Goal: Navigation & Orientation: Find specific page/section

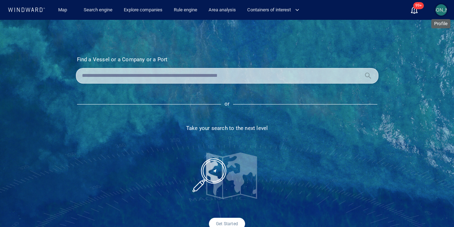
click at [443, 12] on span "[PERSON_NAME]" at bounding box center [441, 10] width 38 height 6
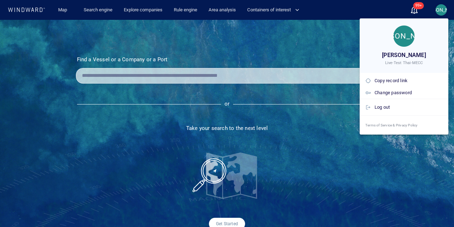
click at [196, 38] on div at bounding box center [227, 113] width 454 height 227
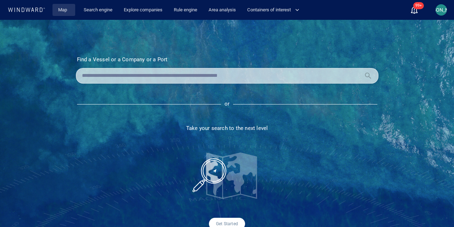
click at [59, 10] on link "Map" at bounding box center [63, 10] width 17 height 12
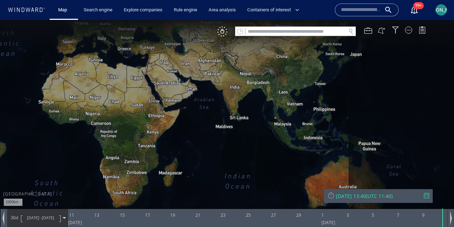
drag, startPoint x: 305, startPoint y: 115, endPoint x: 159, endPoint y: 88, distance: 147.9
click at [159, 88] on canvas "Map" at bounding box center [227, 120] width 454 height 200
click at [247, 164] on canvas "Map" at bounding box center [227, 120] width 454 height 200
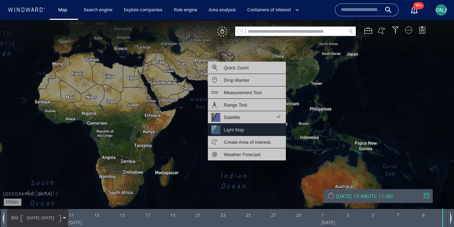
click at [256, 131] on div "Light Map" at bounding box center [247, 130] width 78 height 12
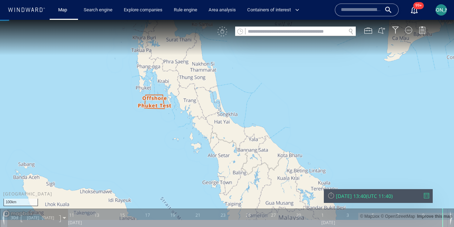
drag, startPoint x: 244, startPoint y: 90, endPoint x: 252, endPoint y: 116, distance: 26.7
click at [252, 116] on canvas "Map" at bounding box center [227, 120] width 454 height 200
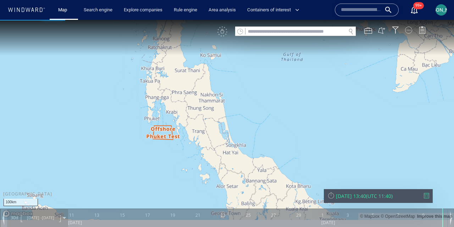
click at [406, 28] on div at bounding box center [408, 30] width 7 height 7
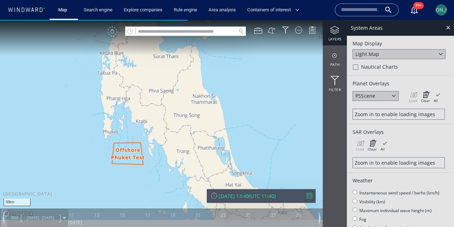
click at [436, 7] on div "[PERSON_NAME]" at bounding box center [440, 9] width 11 height 11
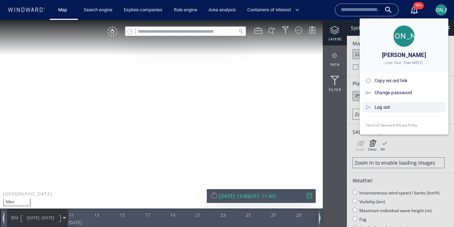
click at [398, 108] on div "Log out" at bounding box center [408, 107] width 68 height 8
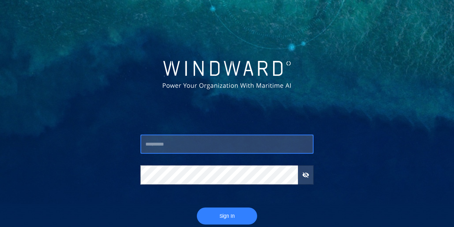
click at [195, 147] on input "text" at bounding box center [226, 144] width 173 height 19
